Goal: Task Accomplishment & Management: Use online tool/utility

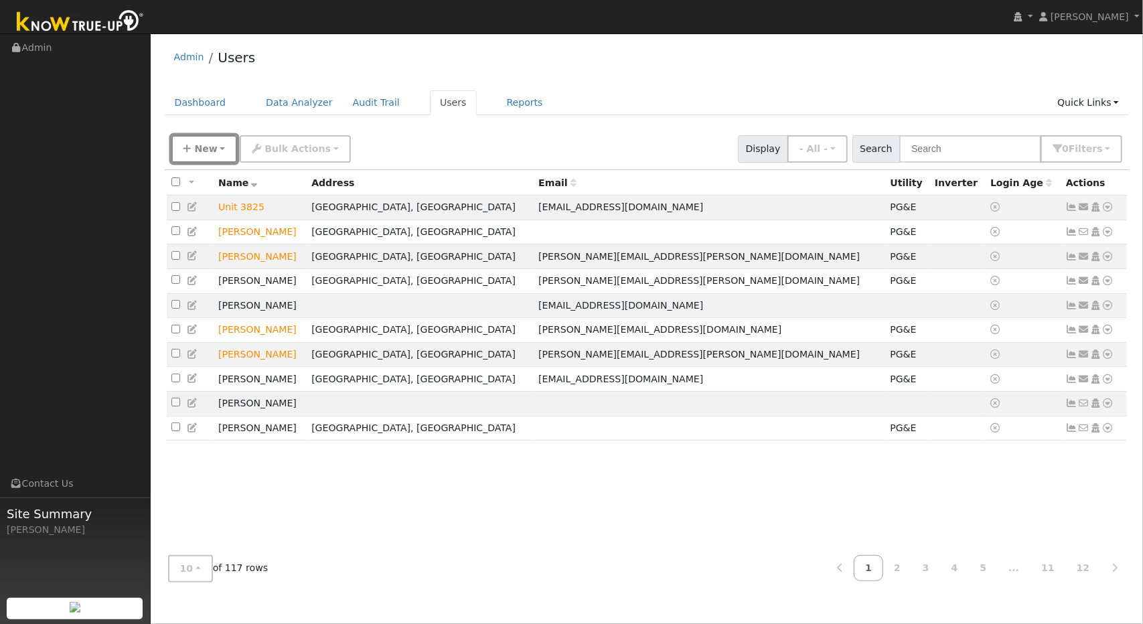
click at [214, 145] on button "New" at bounding box center [204, 148] width 66 height 27
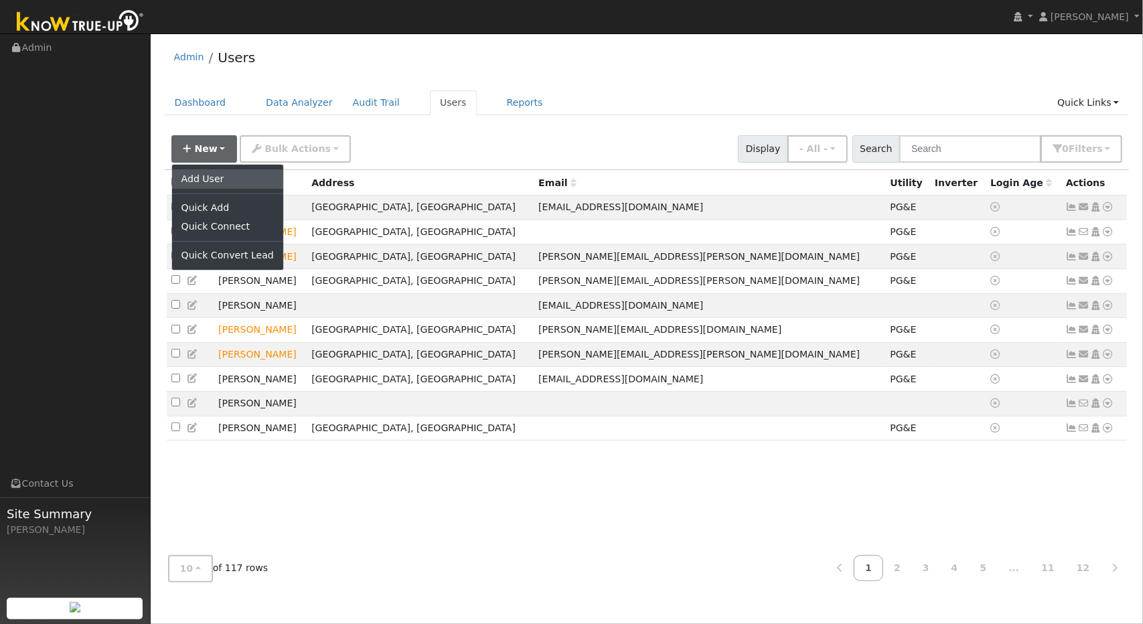
click at [211, 178] on link "Add User" at bounding box center [227, 178] width 111 height 19
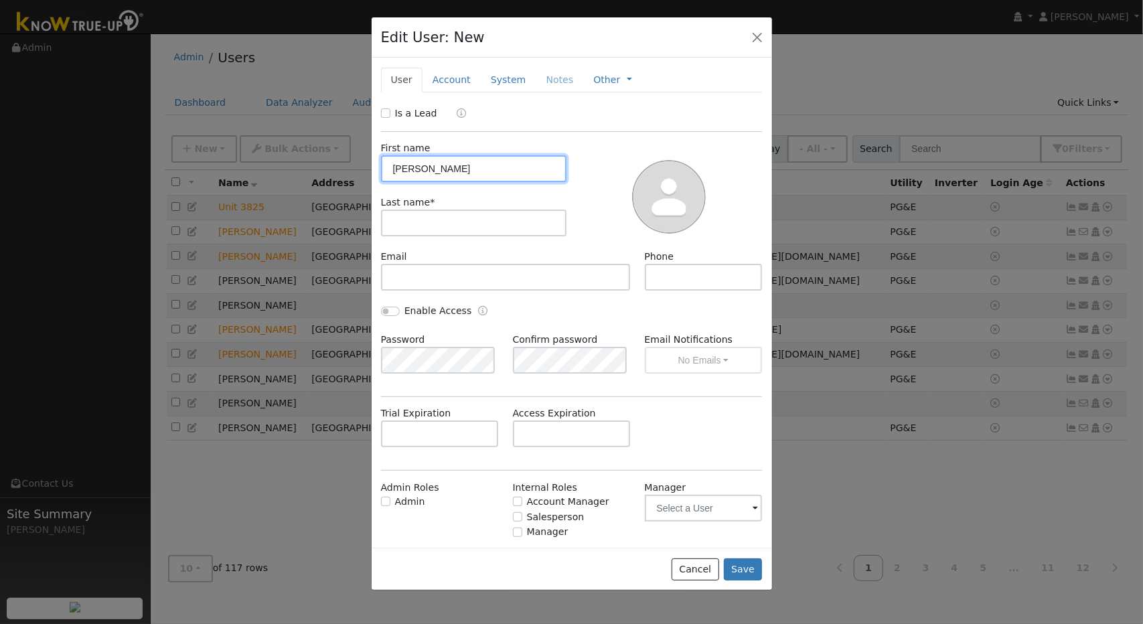
type input "Gustavo"
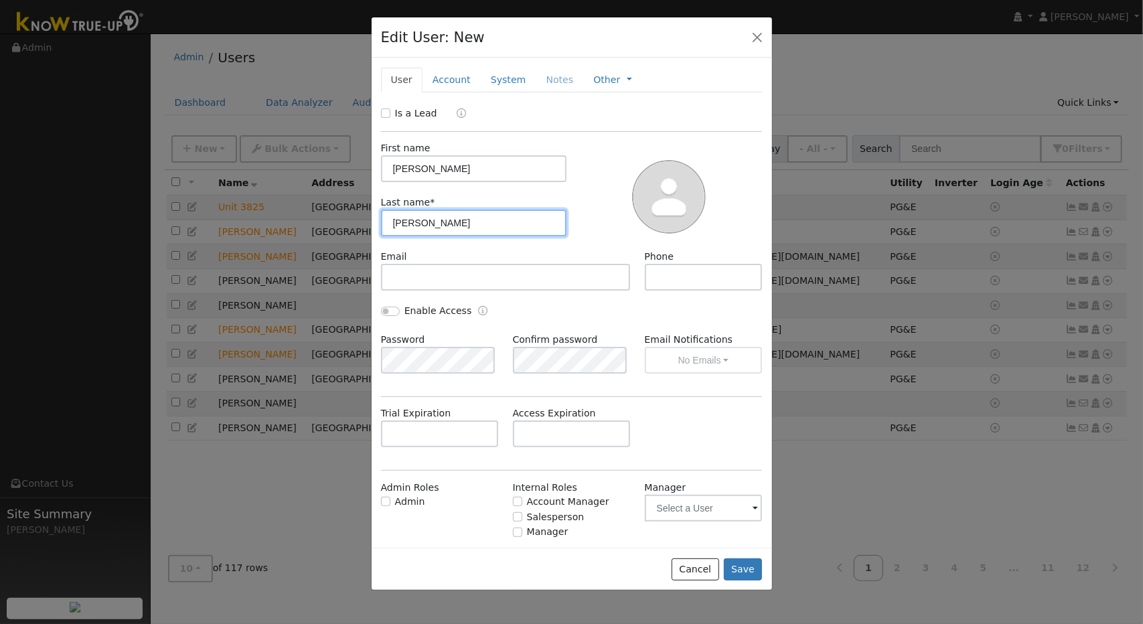
type input "Guerrero"
click at [502, 75] on link "System" at bounding box center [509, 80] width 56 height 25
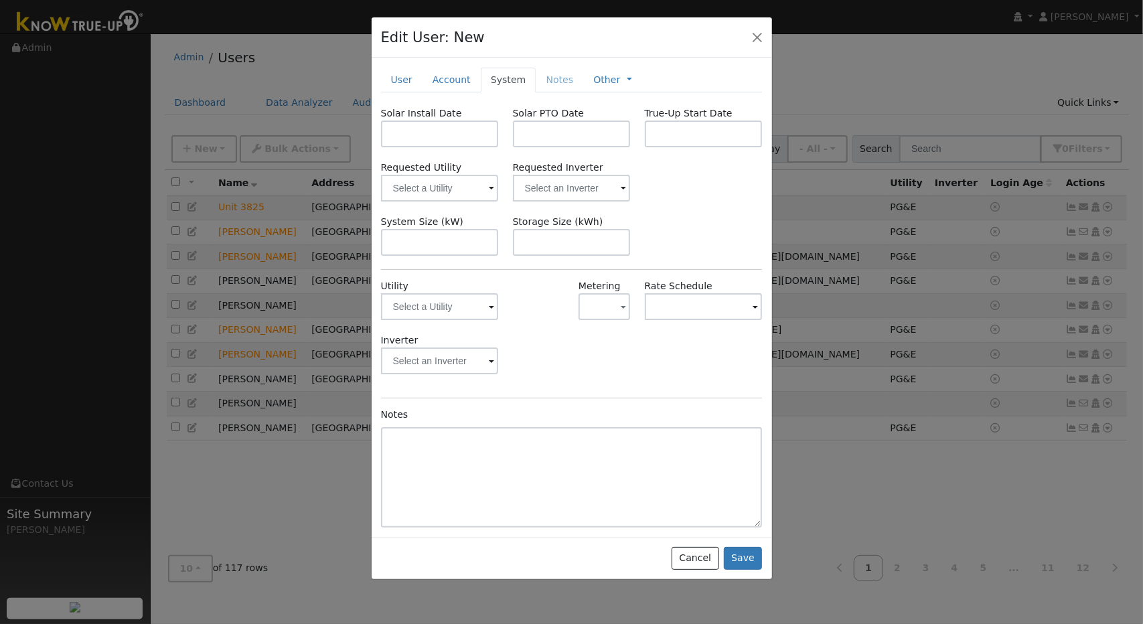
click at [490, 307] on span at bounding box center [491, 307] width 5 height 15
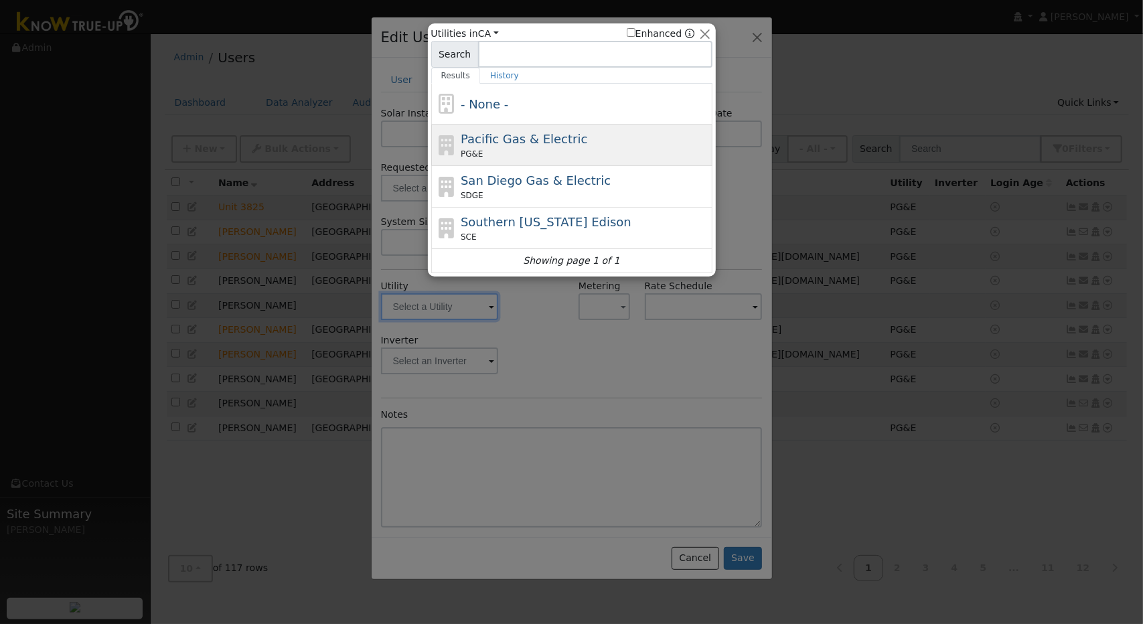
click at [547, 148] on div "PG&E" at bounding box center [585, 154] width 248 height 12
type input "PG&E"
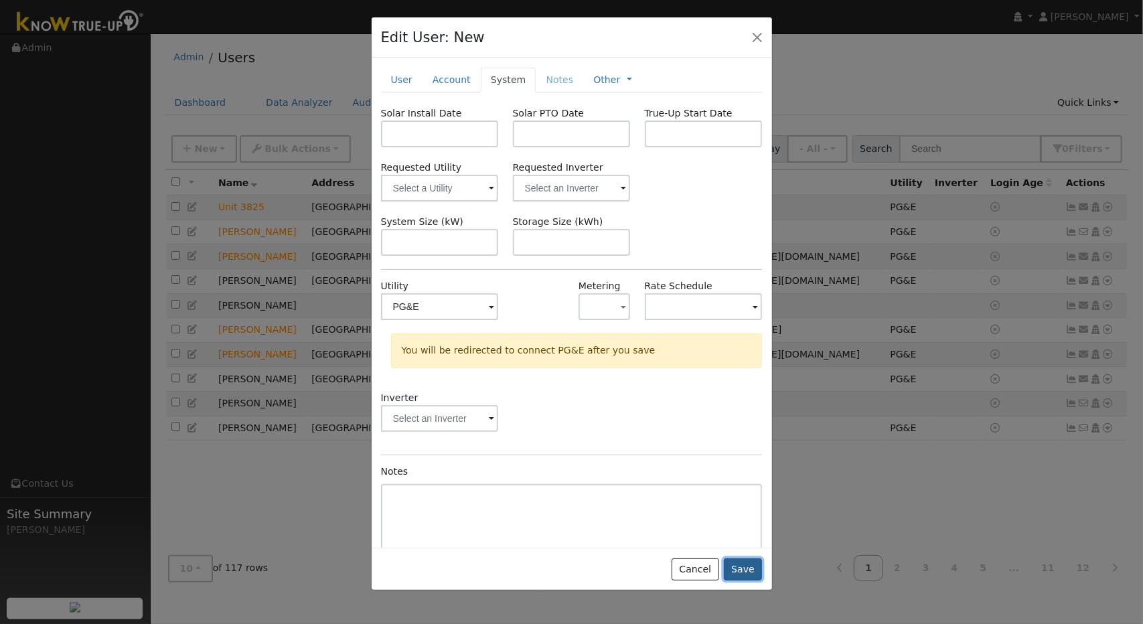
click at [751, 563] on button "Save" at bounding box center [743, 569] width 39 height 23
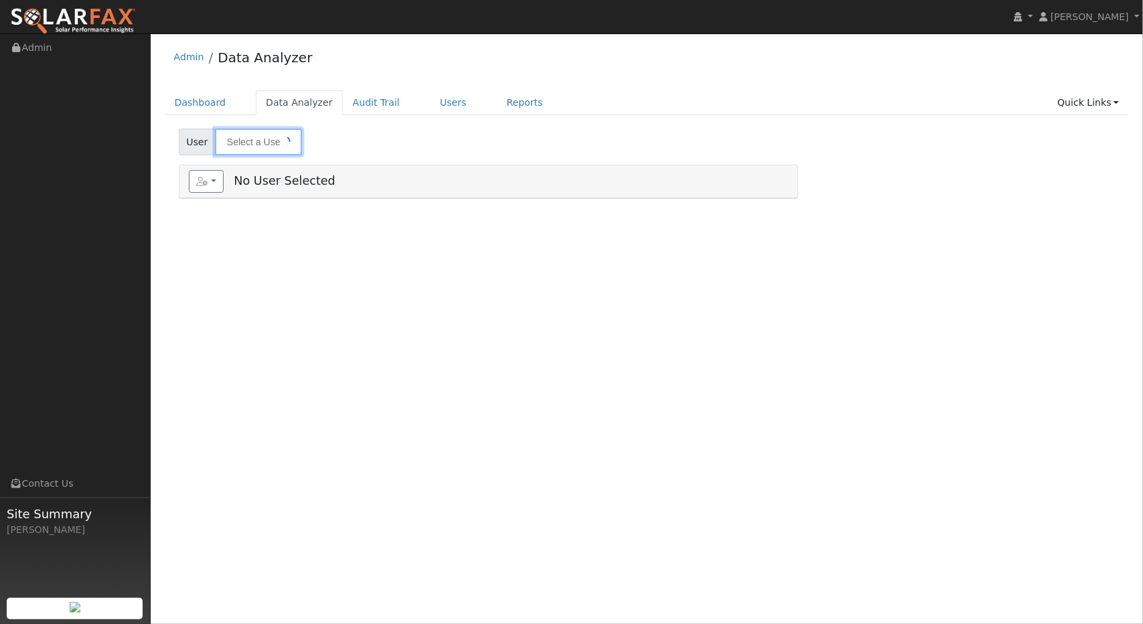
type input "Gustavo Guerrero"
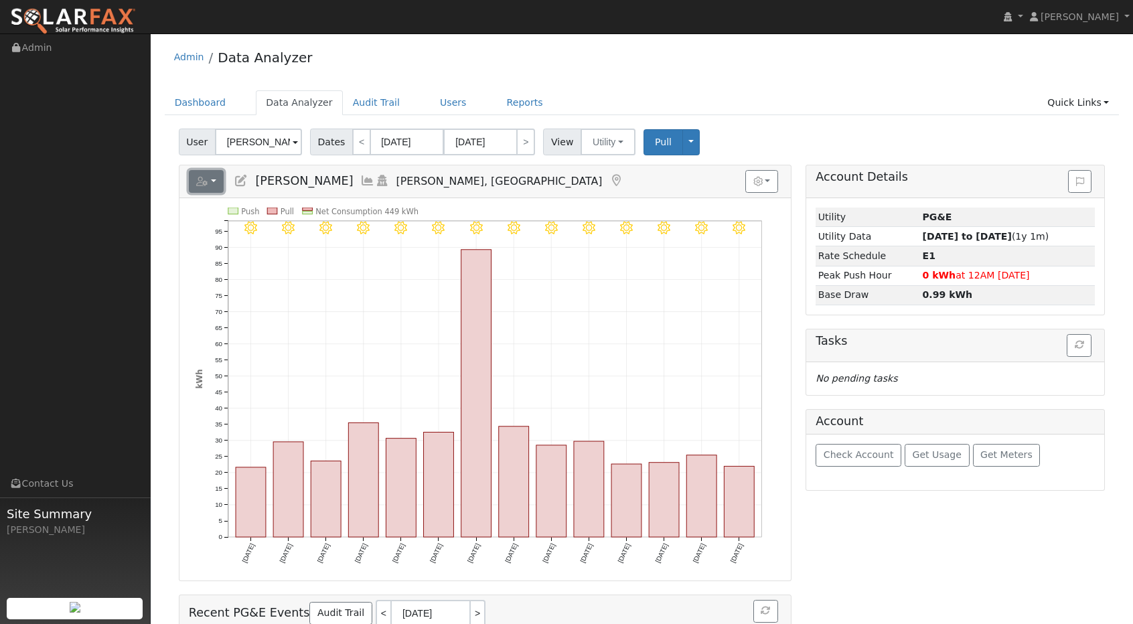
click at [212, 179] on button "button" at bounding box center [206, 181] width 35 height 23
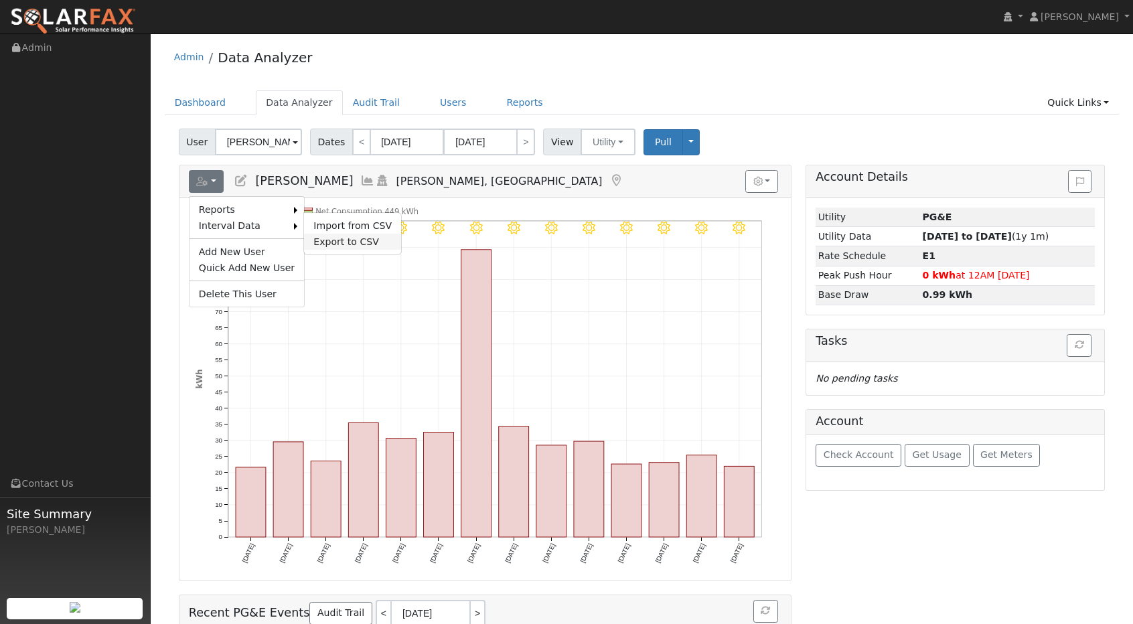
click at [346, 240] on link "Export to CSV" at bounding box center [352, 242] width 97 height 16
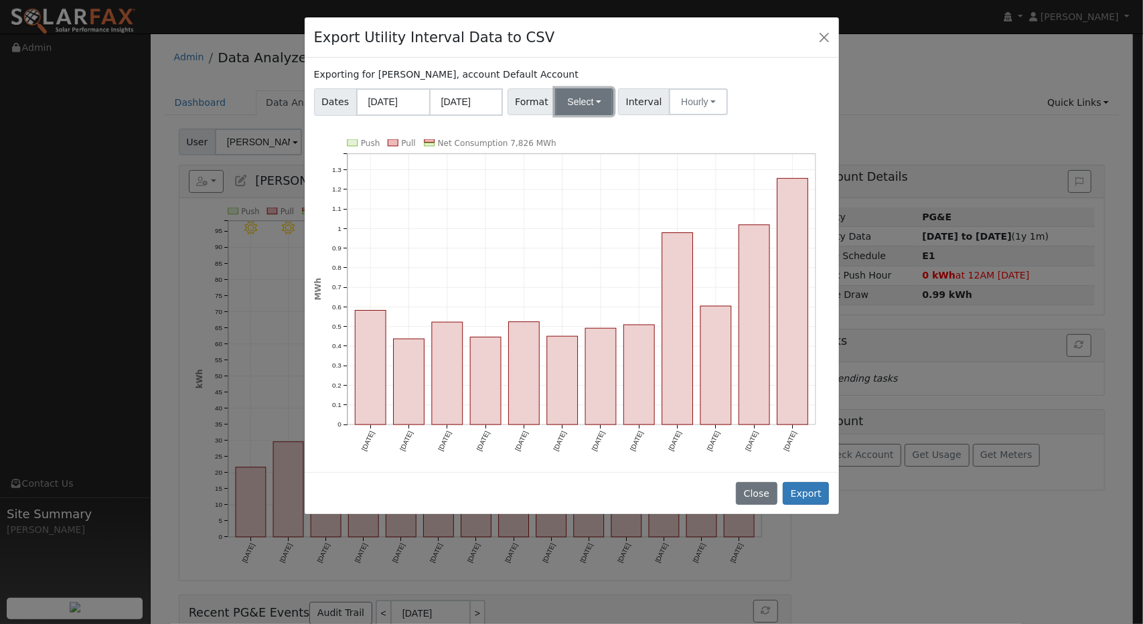
click at [590, 92] on button "Select" at bounding box center [584, 101] width 58 height 27
click at [582, 215] on link "Aurora" at bounding box center [600, 217] width 96 height 19
click at [809, 484] on button "Export" at bounding box center [806, 493] width 46 height 23
